Goal: Information Seeking & Learning: Find specific fact

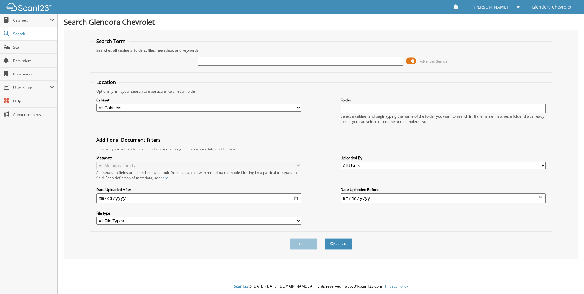
click at [413, 61] on span at bounding box center [411, 60] width 10 height 9
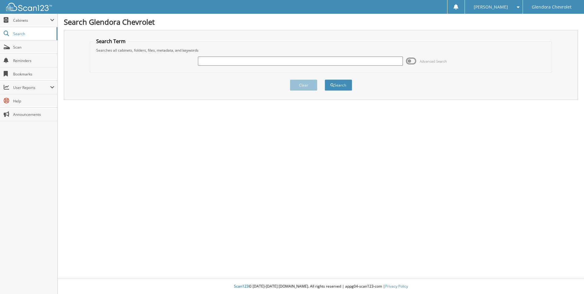
click at [267, 61] on input "text" at bounding box center [300, 60] width 205 height 9
click at [237, 58] on input "text" at bounding box center [300, 60] width 205 height 9
type input "43316"
click at [325, 79] on button "Search" at bounding box center [338, 84] width 27 height 11
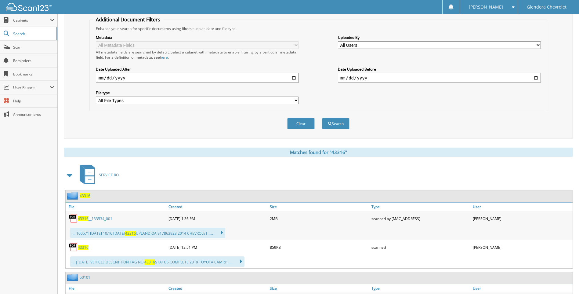
scroll to position [183, 0]
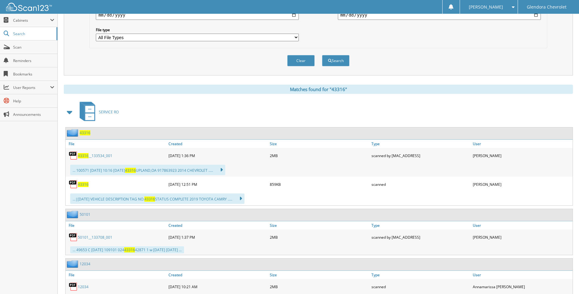
click at [82, 186] on span "43316" at bounding box center [83, 184] width 11 height 5
click at [83, 184] on span "43316" at bounding box center [83, 184] width 11 height 5
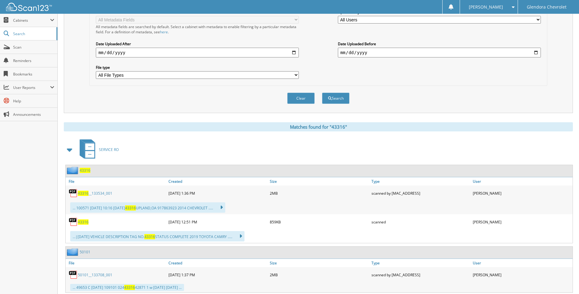
scroll to position [153, 0]
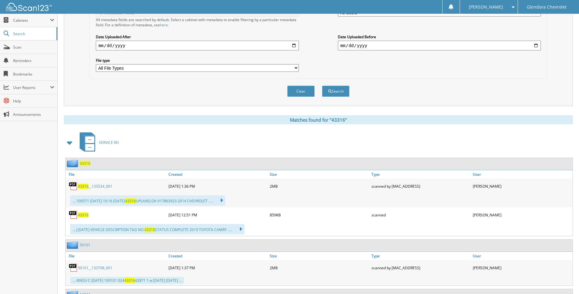
click at [82, 214] on span "43316" at bounding box center [83, 214] width 11 height 5
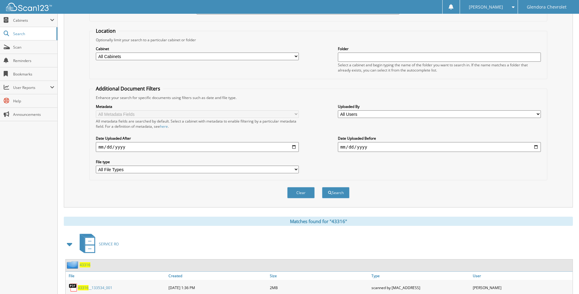
scroll to position [0, 0]
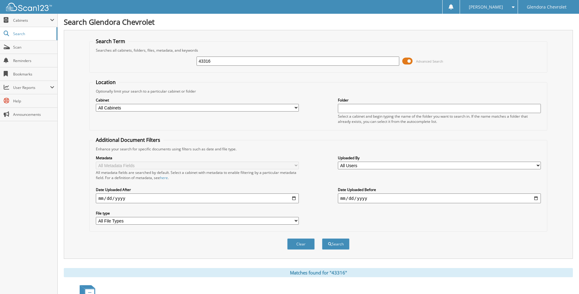
drag, startPoint x: 218, startPoint y: 64, endPoint x: 189, endPoint y: 64, distance: 29.3
click at [189, 64] on div "43316 Advanced Search" at bounding box center [318, 61] width 451 height 16
click at [216, 61] on input "text" at bounding box center [298, 60] width 203 height 9
type input "41360"
click at [322, 238] on button "Search" at bounding box center [335, 243] width 27 height 11
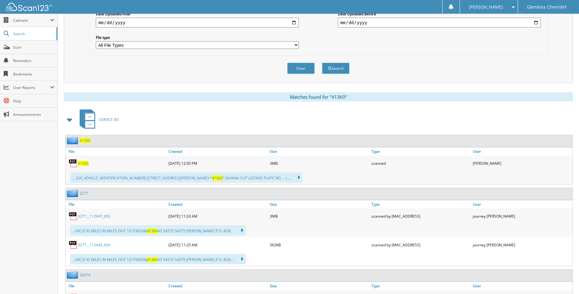
scroll to position [183, 0]
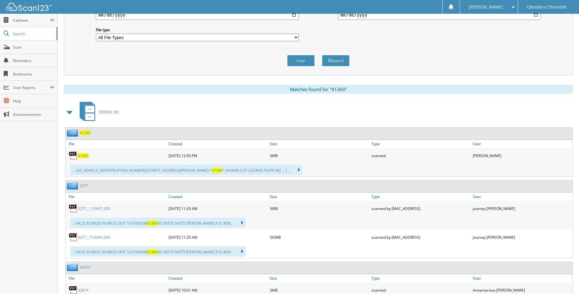
click at [82, 156] on span "41360" at bounding box center [83, 155] width 11 height 5
click at [85, 157] on span "41360" at bounding box center [83, 155] width 11 height 5
click at [83, 155] on span "41360" at bounding box center [83, 155] width 11 height 5
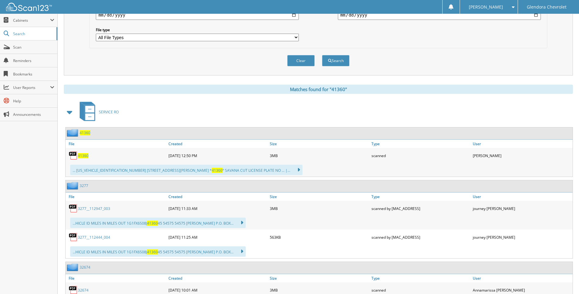
click at [83, 155] on span "41360" at bounding box center [83, 155] width 11 height 5
click at [80, 154] on span "41360" at bounding box center [83, 155] width 11 height 5
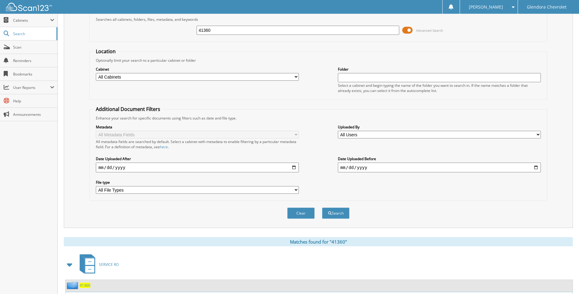
scroll to position [31, 0]
click at [257, 29] on input "41360" at bounding box center [298, 30] width 203 height 9
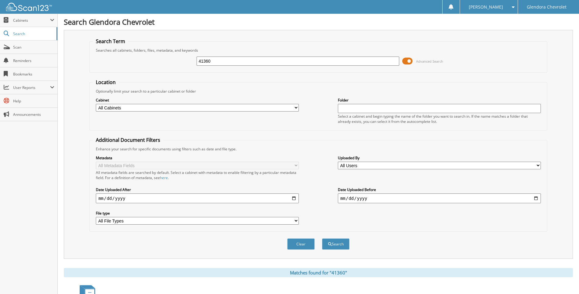
click at [245, 61] on input "41360" at bounding box center [298, 60] width 203 height 9
click at [407, 59] on span at bounding box center [407, 60] width 10 height 9
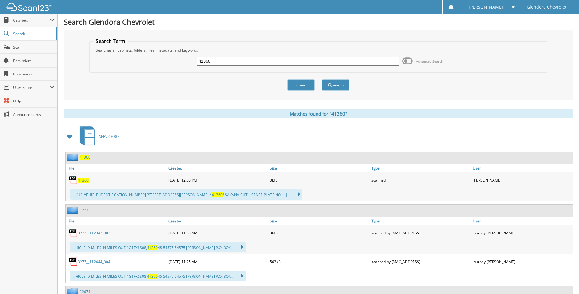
click at [322, 60] on input "41360" at bounding box center [298, 60] width 203 height 9
type input "4"
type input "43299"
click at [322, 79] on button "Search" at bounding box center [335, 84] width 27 height 11
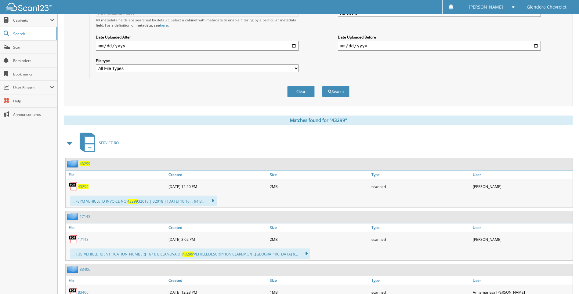
scroll to position [153, 0]
click at [86, 186] on span "43299" at bounding box center [83, 186] width 11 height 5
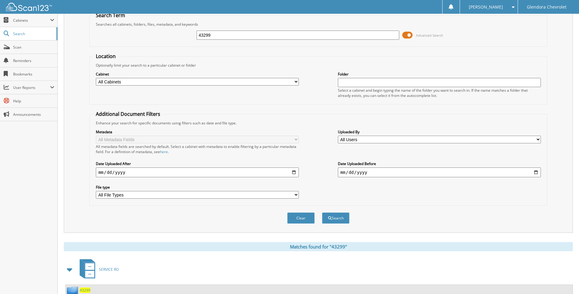
scroll to position [0, 0]
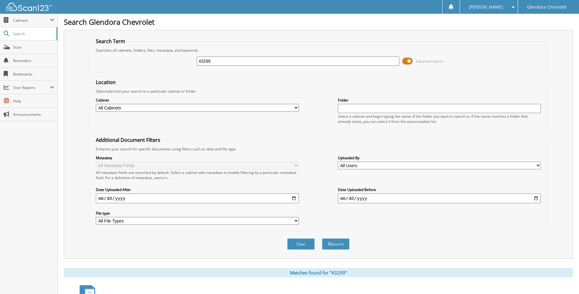
click at [231, 61] on input "43299" at bounding box center [298, 60] width 203 height 9
type input "43325"
click at [322, 238] on button "Search" at bounding box center [335, 243] width 27 height 11
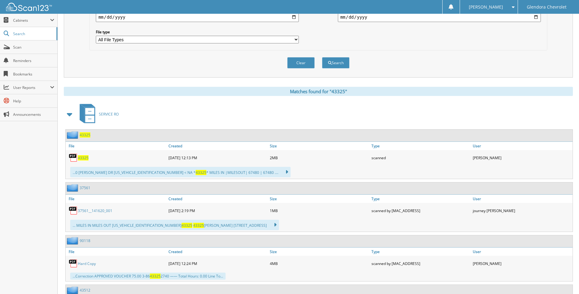
scroll to position [183, 0]
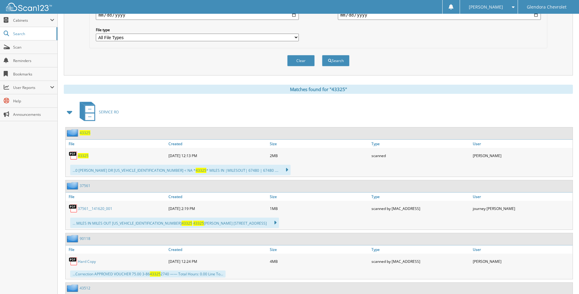
click at [81, 156] on span "43325" at bounding box center [83, 155] width 11 height 5
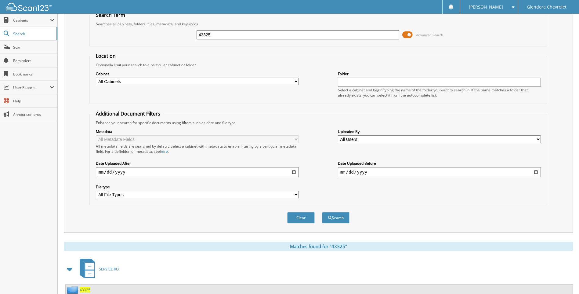
scroll to position [0, 0]
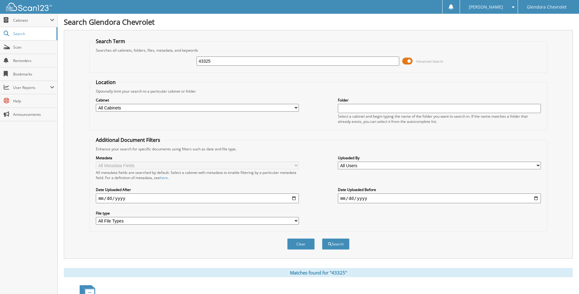
click at [409, 61] on span at bounding box center [407, 60] width 10 height 9
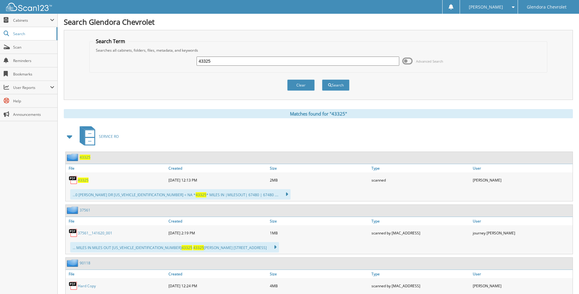
click at [304, 63] on input "43325" at bounding box center [298, 60] width 203 height 9
type input "4"
type input "42605"
click at [322, 79] on button "Search" at bounding box center [335, 84] width 27 height 11
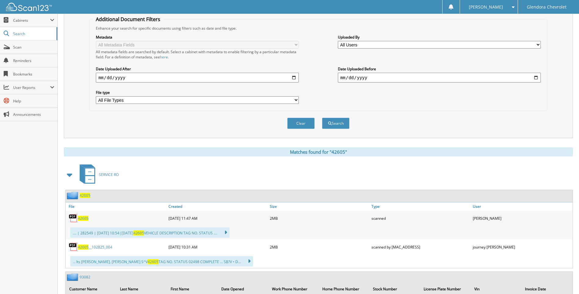
scroll to position [153, 0]
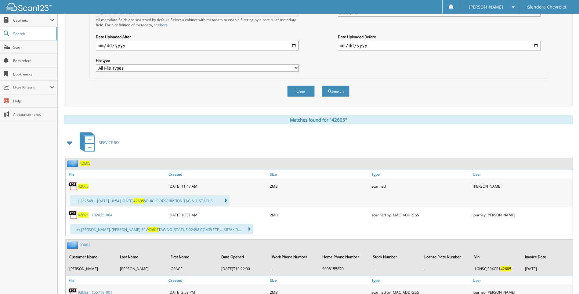
click at [85, 187] on span "42605" at bounding box center [83, 186] width 11 height 5
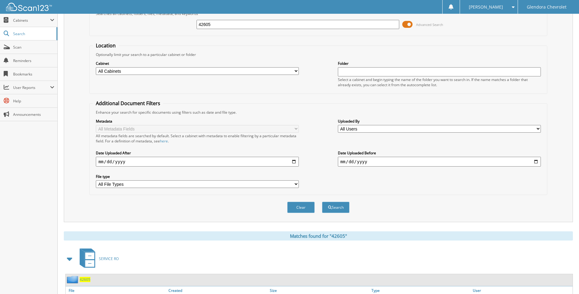
scroll to position [0, 0]
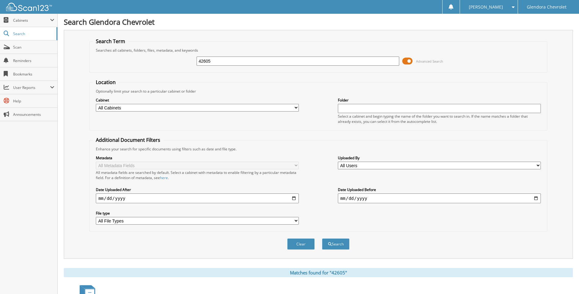
click at [249, 61] on input "42605" at bounding box center [298, 60] width 203 height 9
type input "4"
type input "43293"
click at [322, 238] on button "Search" at bounding box center [335, 243] width 27 height 11
click at [216, 62] on input "43293" at bounding box center [298, 60] width 203 height 9
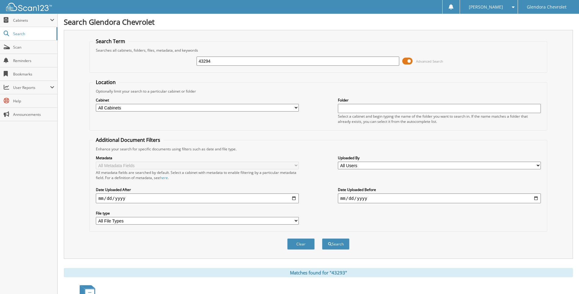
type input "43294"
click at [322, 238] on button "Search" at bounding box center [335, 243] width 27 height 11
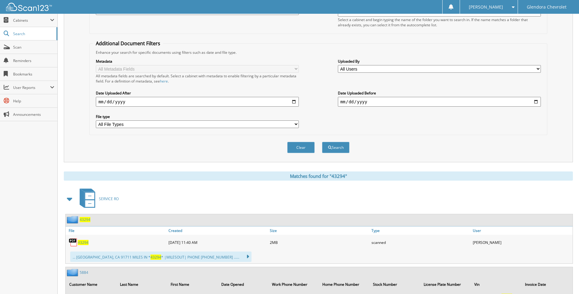
scroll to position [122, 0]
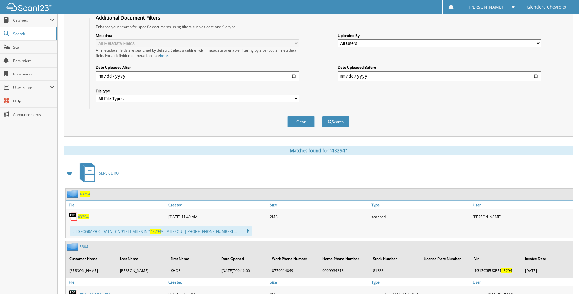
click at [84, 218] on span "43294" at bounding box center [83, 216] width 11 height 5
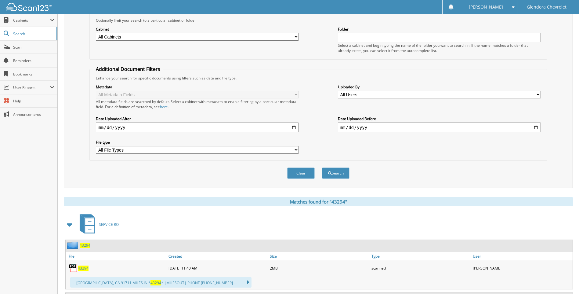
scroll to position [0, 0]
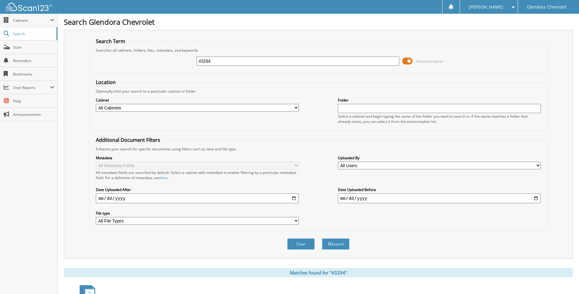
click at [231, 62] on input "43294" at bounding box center [298, 60] width 203 height 9
type input "43308"
click at [322, 238] on button "Search" at bounding box center [335, 243] width 27 height 11
